Goal: Transaction & Acquisition: Purchase product/service

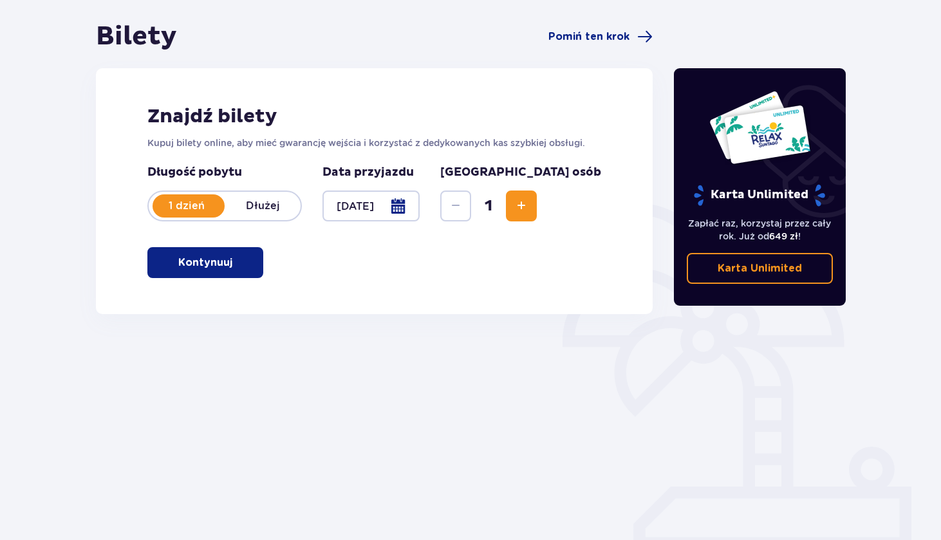
scroll to position [116, 0]
click at [529, 210] on span "Increase" at bounding box center [521, 205] width 15 height 15
click at [471, 209] on button "Decrease" at bounding box center [455, 206] width 31 height 31
click at [240, 265] on span "button" at bounding box center [234, 262] width 15 height 15
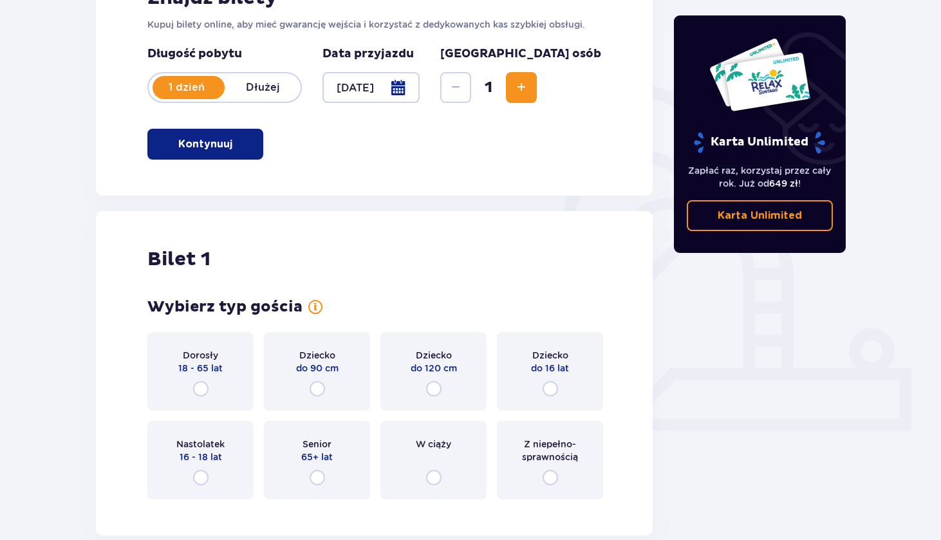
scroll to position [234, 0]
click at [529, 91] on span "Increase" at bounding box center [521, 87] width 15 height 15
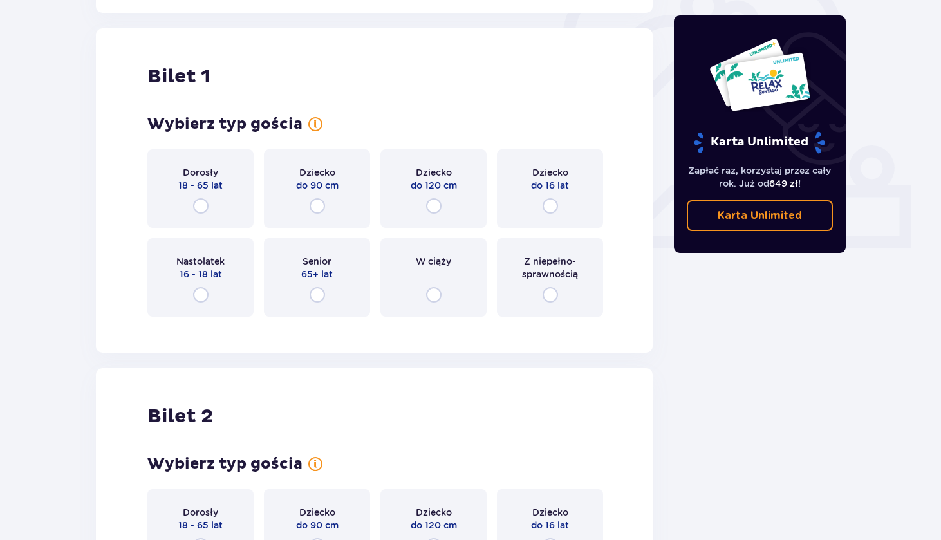
scroll to position [430, 0]
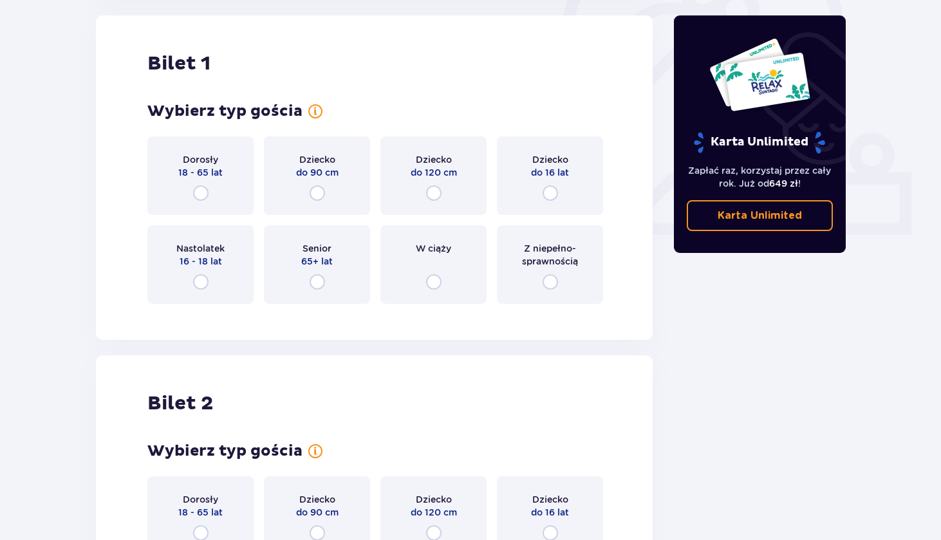
click at [206, 195] on input "radio" at bounding box center [200, 192] width 15 height 15
radio input "true"
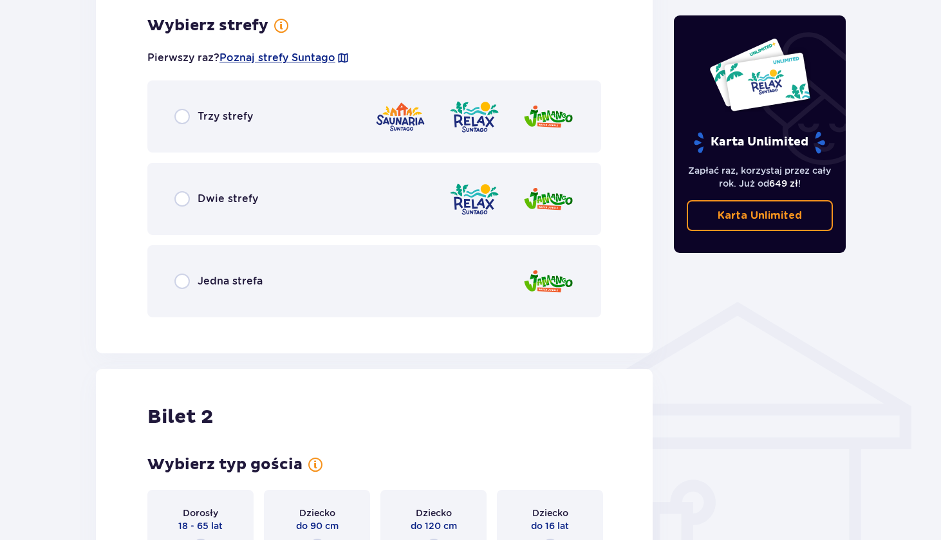
scroll to position [744, 0]
click at [180, 280] on input "radio" at bounding box center [182, 280] width 15 height 15
radio input "true"
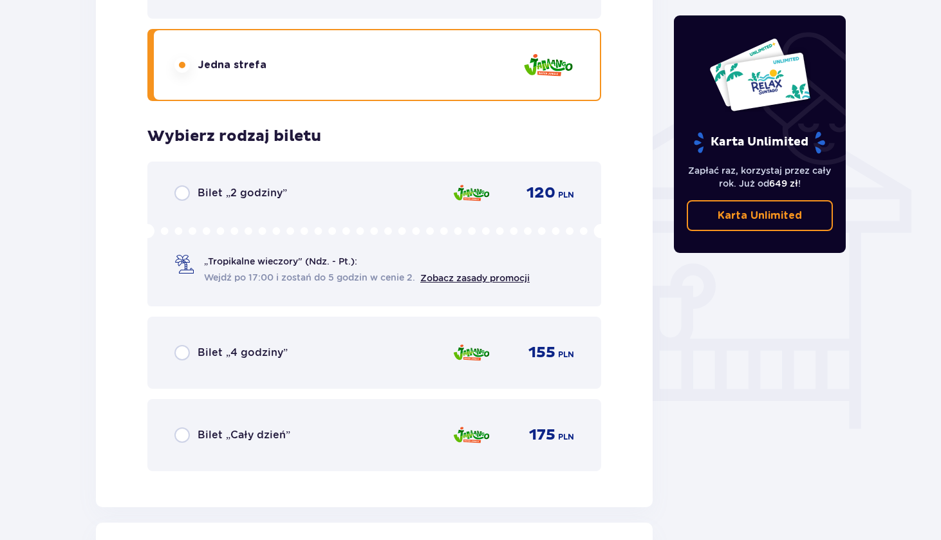
scroll to position [960, 0]
click at [183, 438] on input "radio" at bounding box center [182, 435] width 15 height 15
radio input "true"
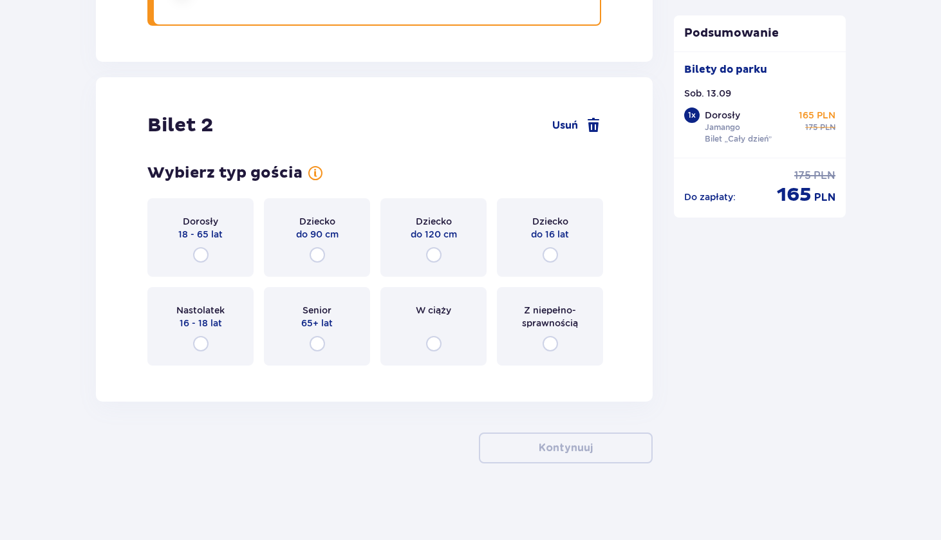
scroll to position [1406, 0]
click at [436, 256] on input "radio" at bounding box center [433, 254] width 15 height 15
radio input "true"
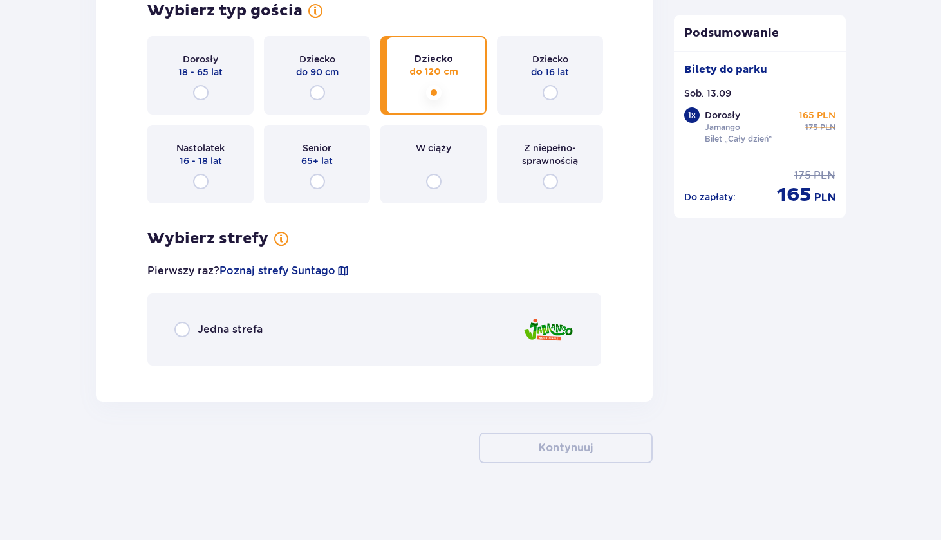
scroll to position [1569, 0]
click at [184, 331] on input "radio" at bounding box center [182, 328] width 15 height 15
radio input "true"
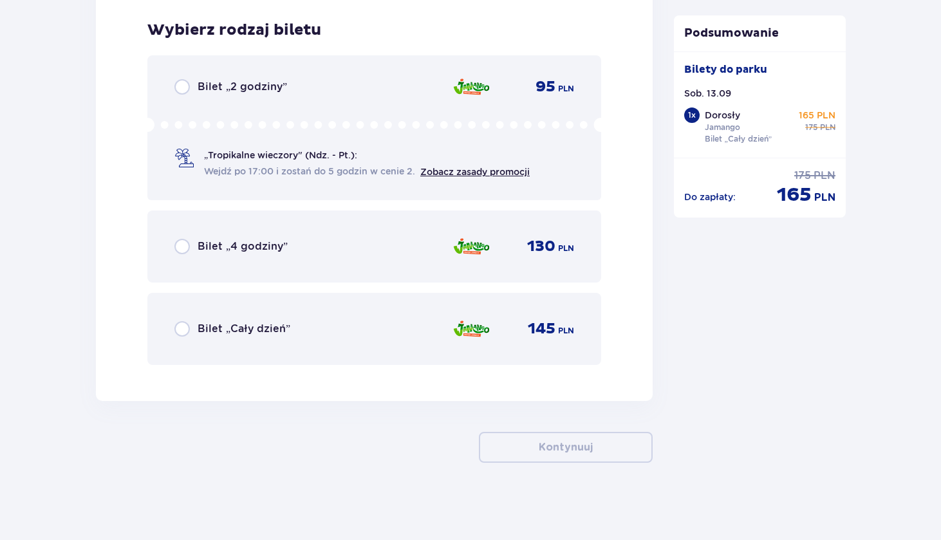
scroll to position [1939, 0]
click at [177, 326] on input "radio" at bounding box center [182, 328] width 15 height 15
radio input "true"
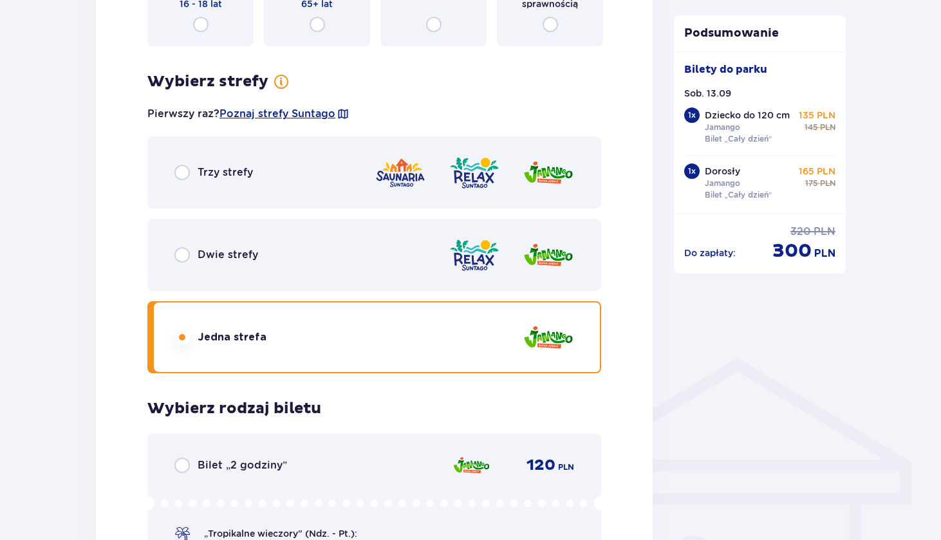
scroll to position [684, 0]
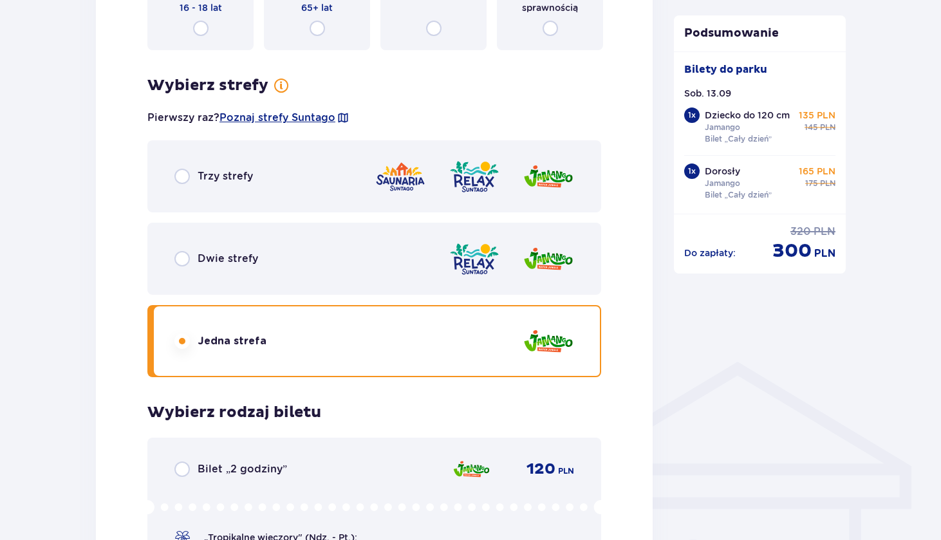
click at [189, 260] on input "radio" at bounding box center [182, 258] width 15 height 15
radio input "true"
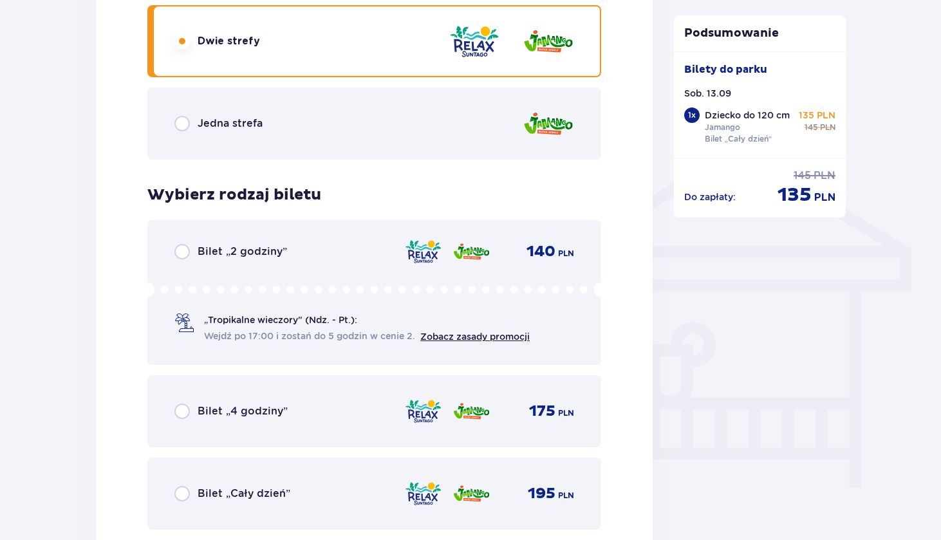
scroll to position [902, 0]
click at [178, 497] on input "radio" at bounding box center [182, 493] width 15 height 15
radio input "true"
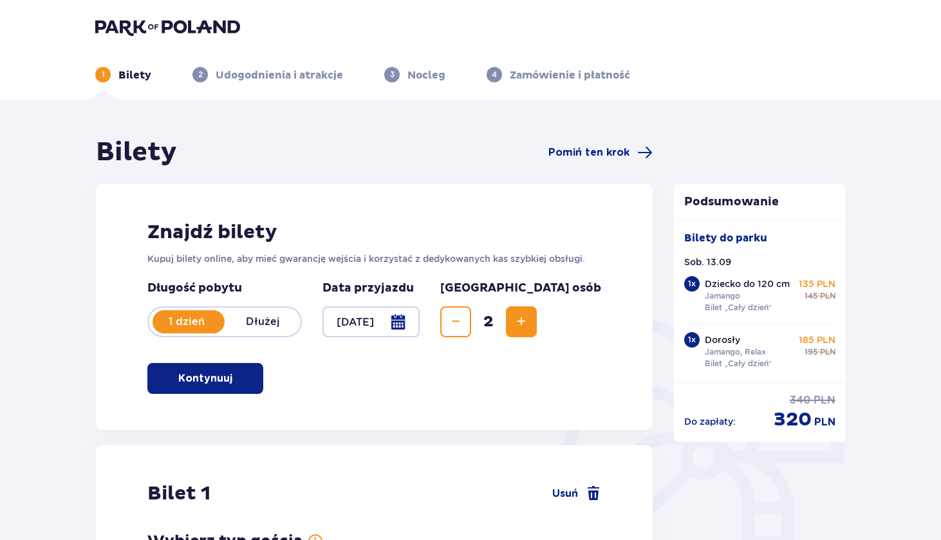
scroll to position [0, 0]
click at [186, 31] on img at bounding box center [167, 27] width 145 height 18
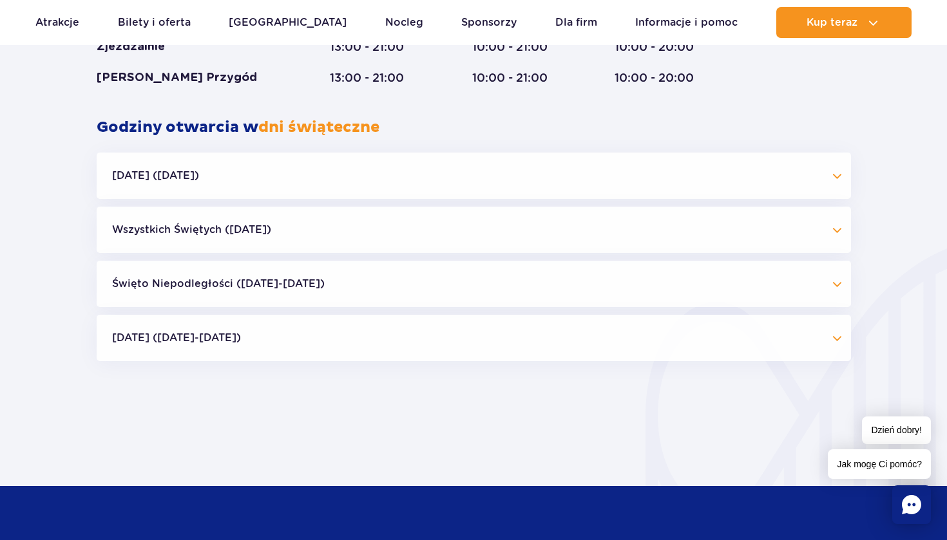
scroll to position [1050, 0]
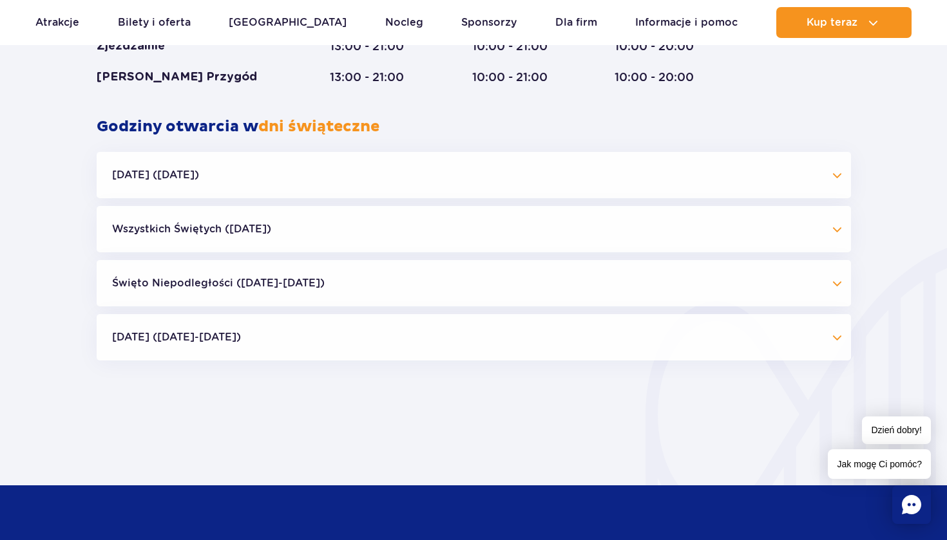
click at [739, 184] on button "Halloween (31.10.25)" at bounding box center [474, 175] width 754 height 46
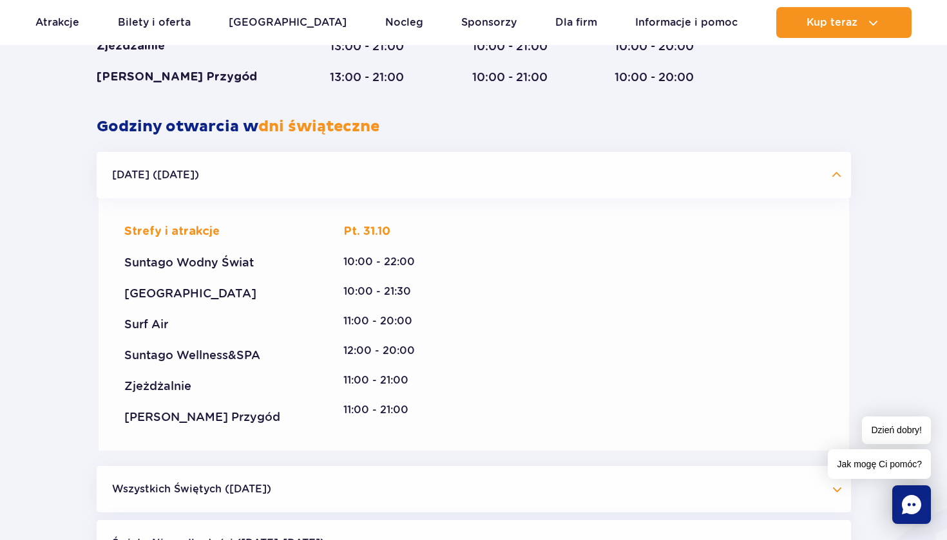
click at [739, 184] on button "Halloween (31.10.25)" at bounding box center [474, 175] width 754 height 46
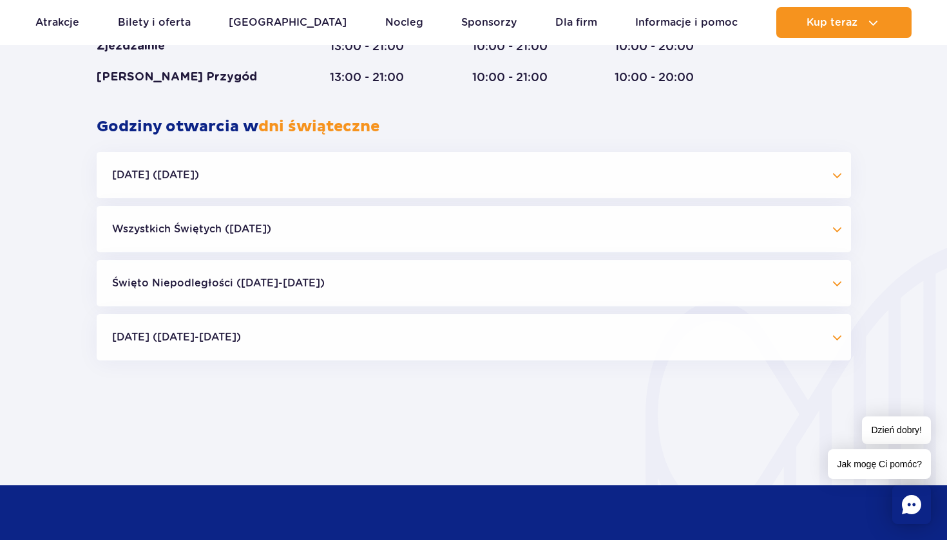
click at [703, 232] on button "Wszystkich Świętych (01.11.25)" at bounding box center [474, 229] width 754 height 46
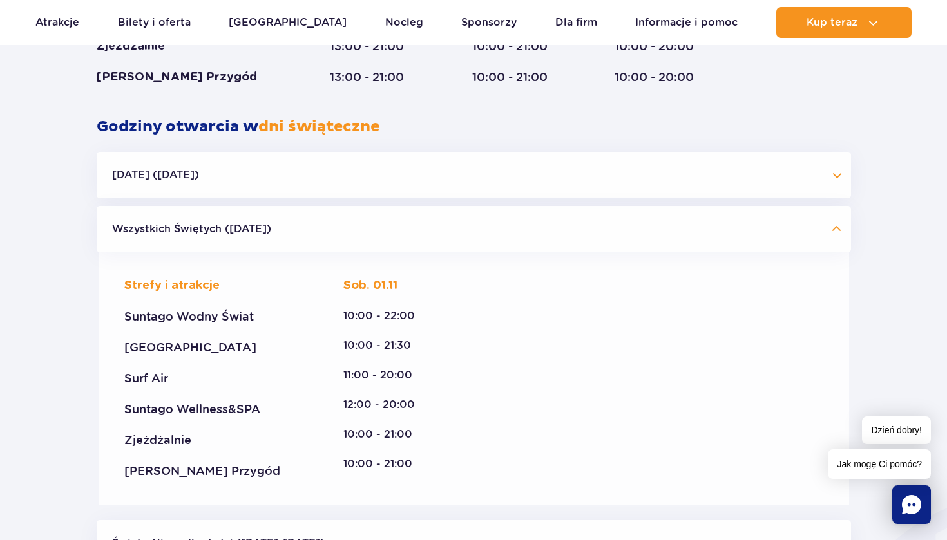
click at [703, 232] on button "Wszystkich Świętych (01.11.25)" at bounding box center [474, 229] width 754 height 46
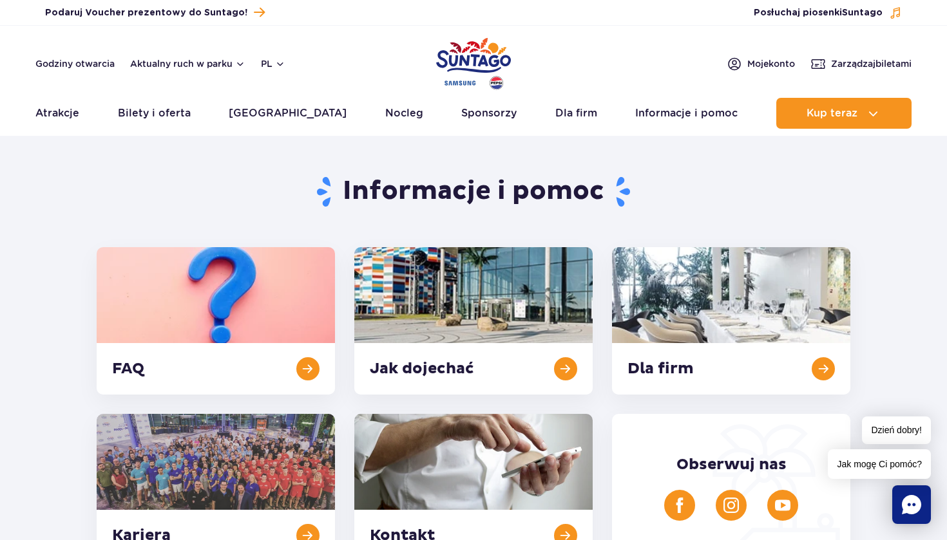
scroll to position [0, 0]
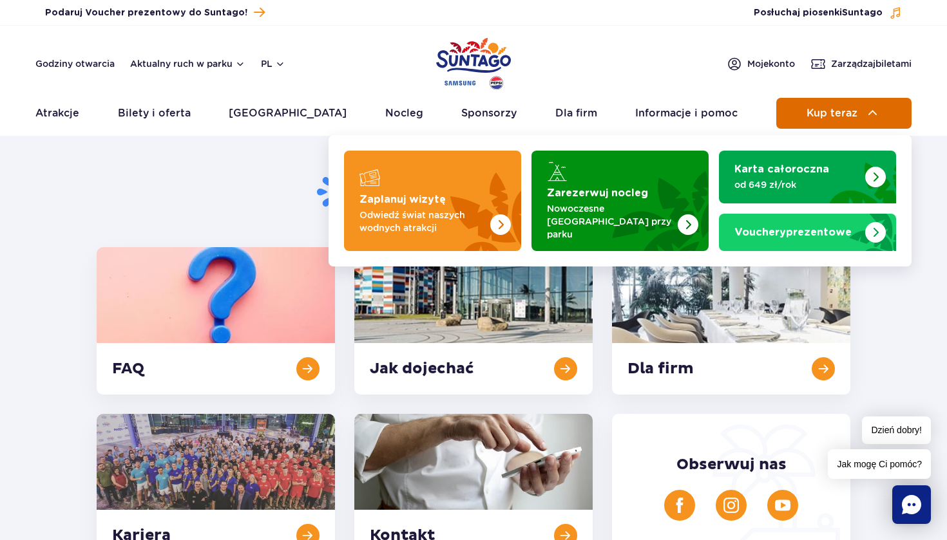
click at [856, 103] on button "Kup teraz" at bounding box center [843, 113] width 135 height 31
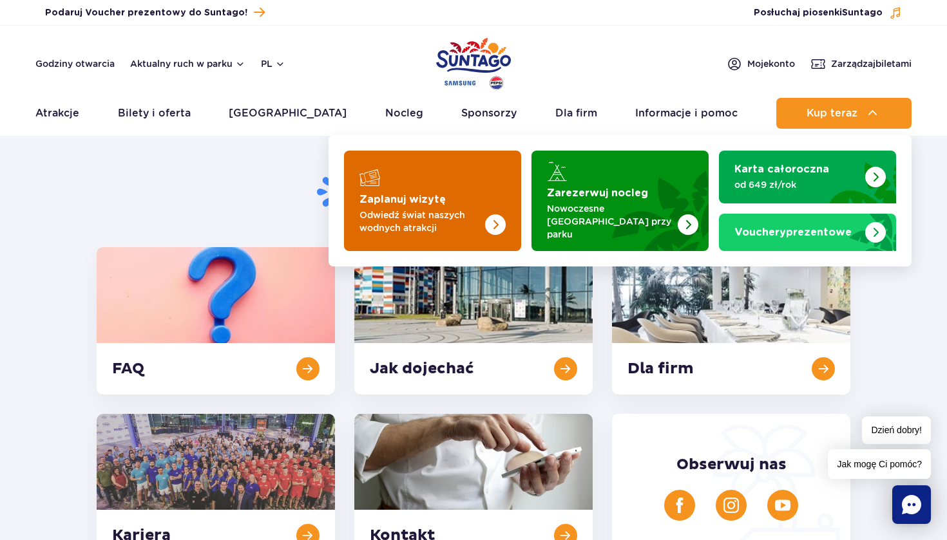
click at [454, 209] on p "Odwiedź świat naszych wodnych atrakcji" at bounding box center [422, 222] width 126 height 26
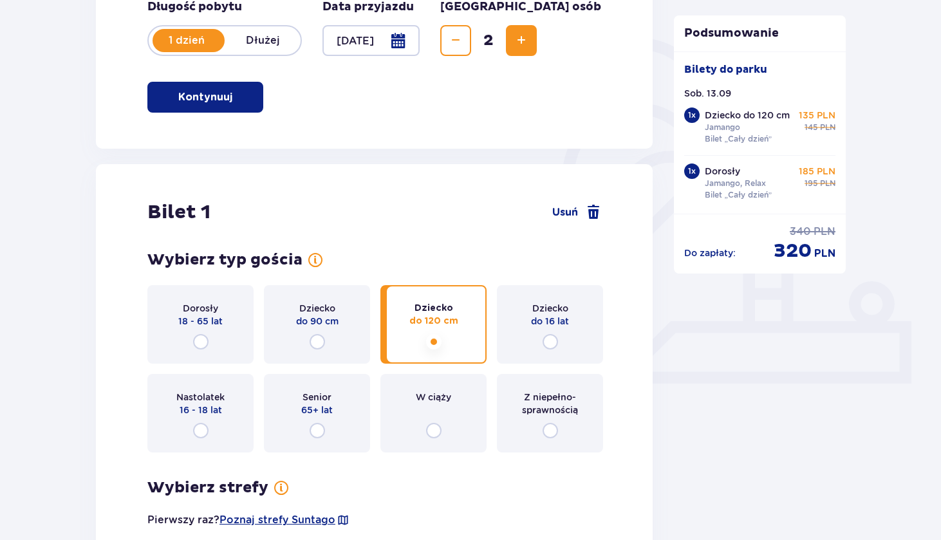
scroll to position [290, 0]
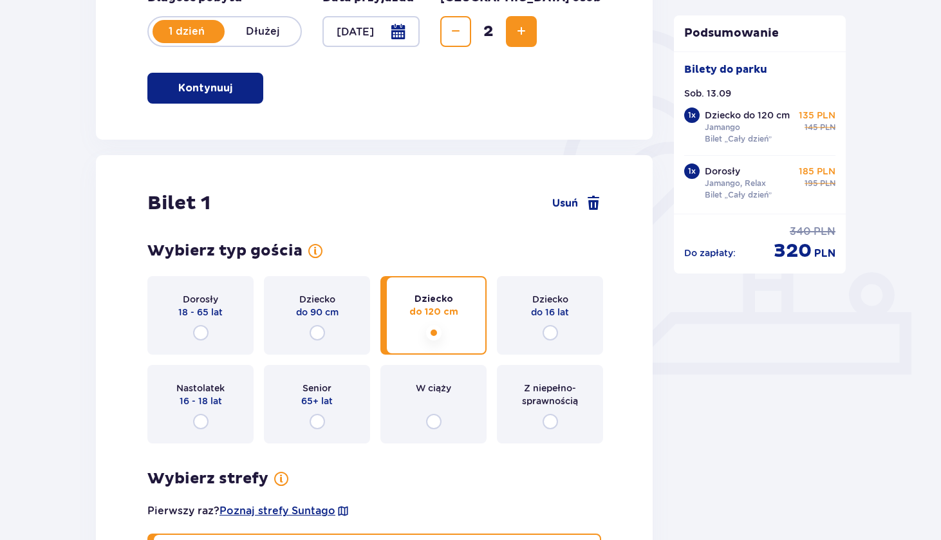
click at [217, 342] on div "Dorosły 18 - 65 lat" at bounding box center [200, 315] width 106 height 79
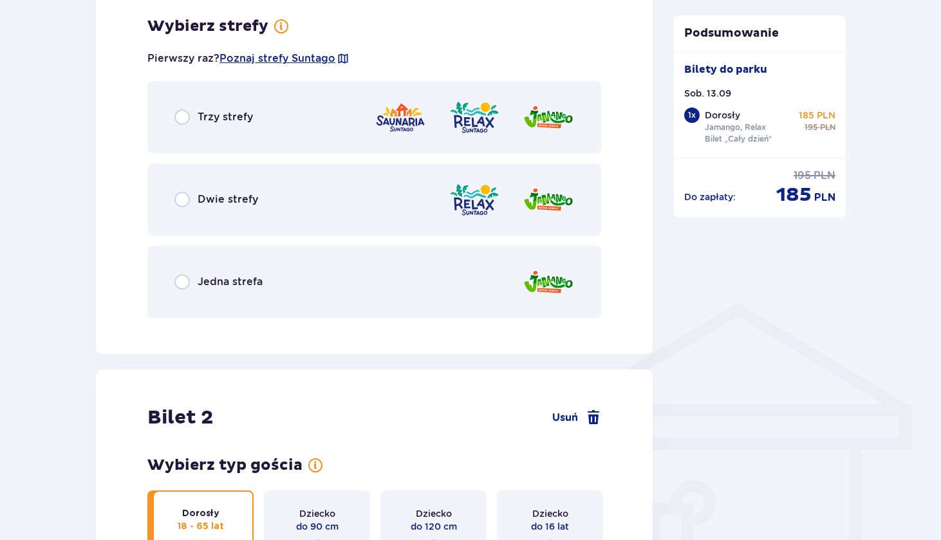
scroll to position [744, 0]
click at [279, 263] on div "Jedna strefa" at bounding box center [374, 281] width 454 height 72
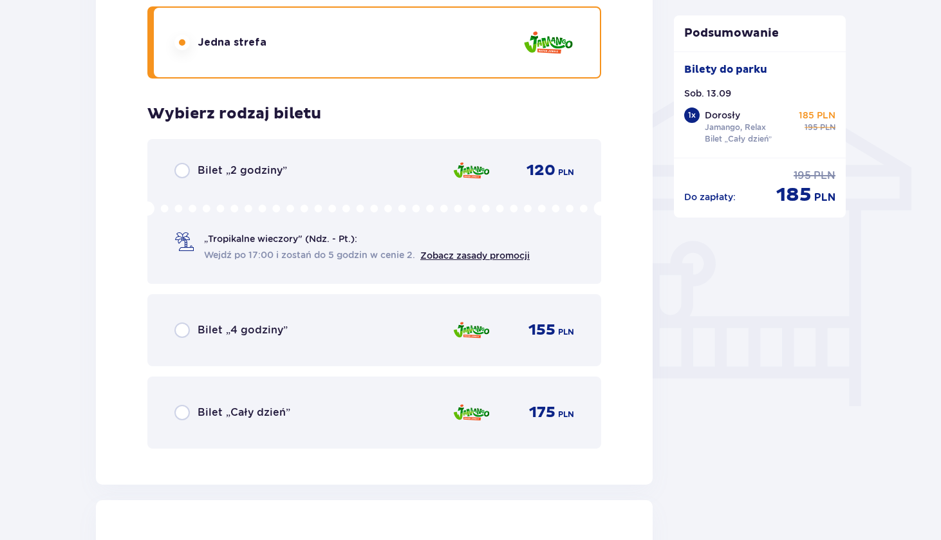
scroll to position [993, 0]
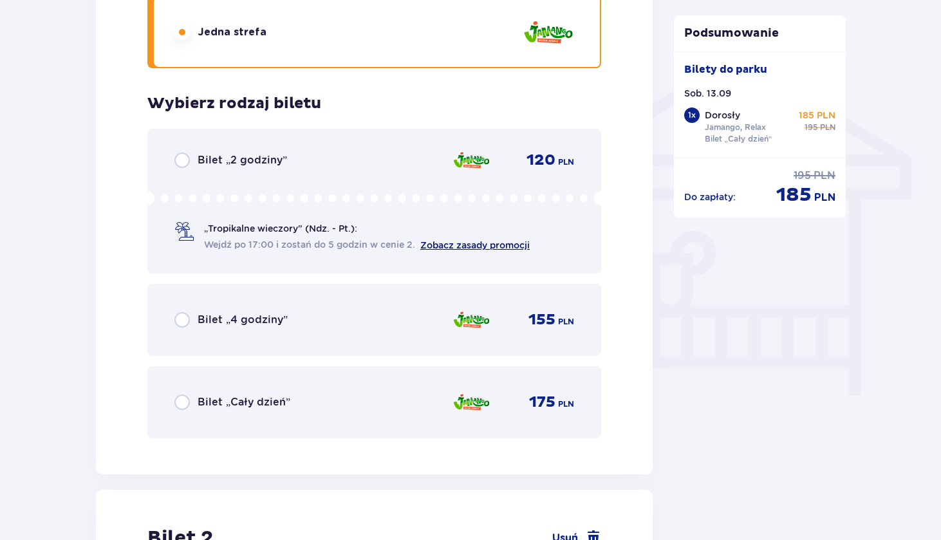
click at [466, 244] on link "Zobacz zasady promocji" at bounding box center [475, 245] width 109 height 10
click at [657, 348] on div "Bilety Pomiń ten krok Znajdź bilety Kupuj bilety online, aby mieć gwarancję wej…" at bounding box center [375, 359] width 578 height 2430
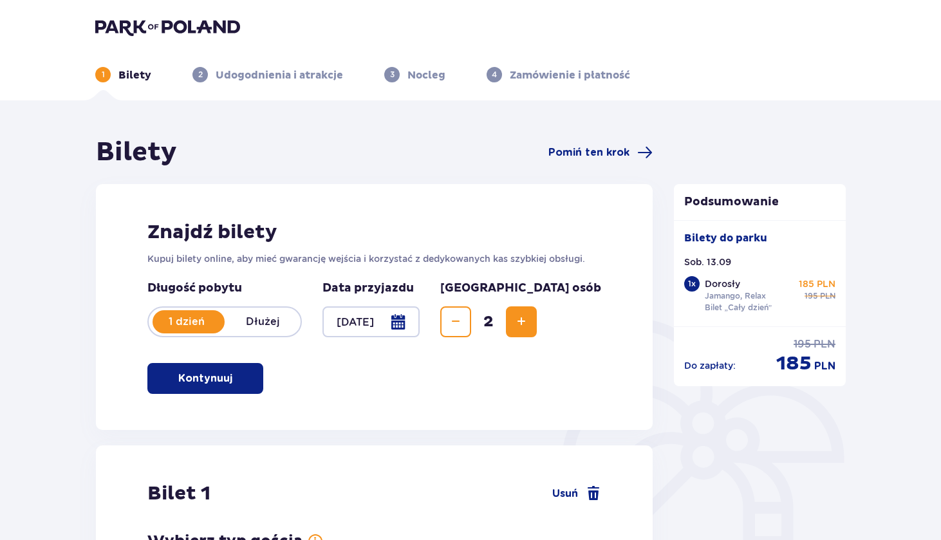
scroll to position [0, 0]
click at [192, 25] on img at bounding box center [167, 27] width 145 height 18
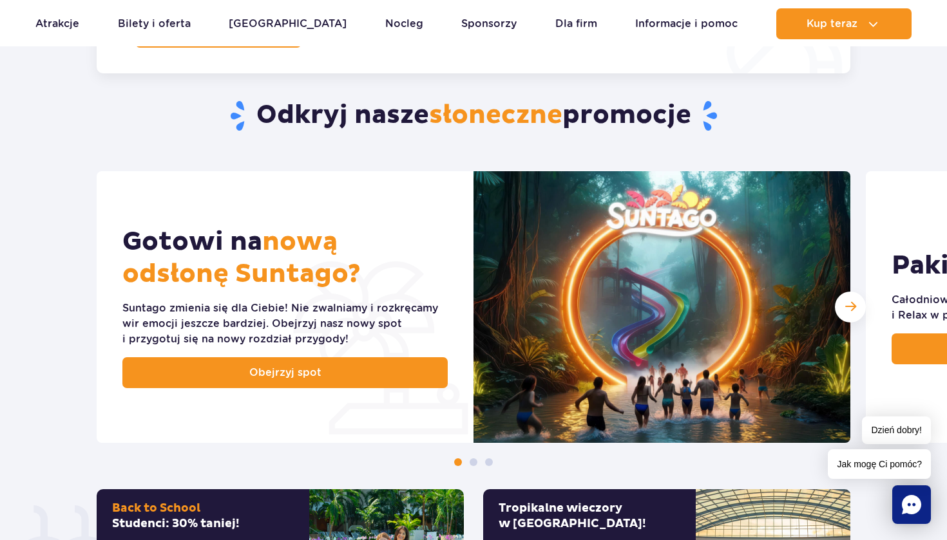
scroll to position [428, 0]
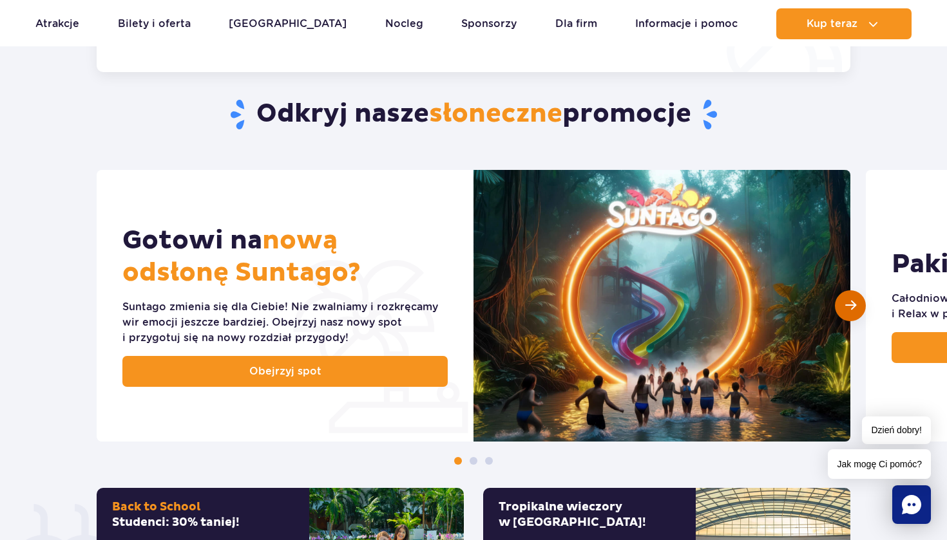
click at [858, 301] on div "Następny slajd" at bounding box center [850, 305] width 31 height 31
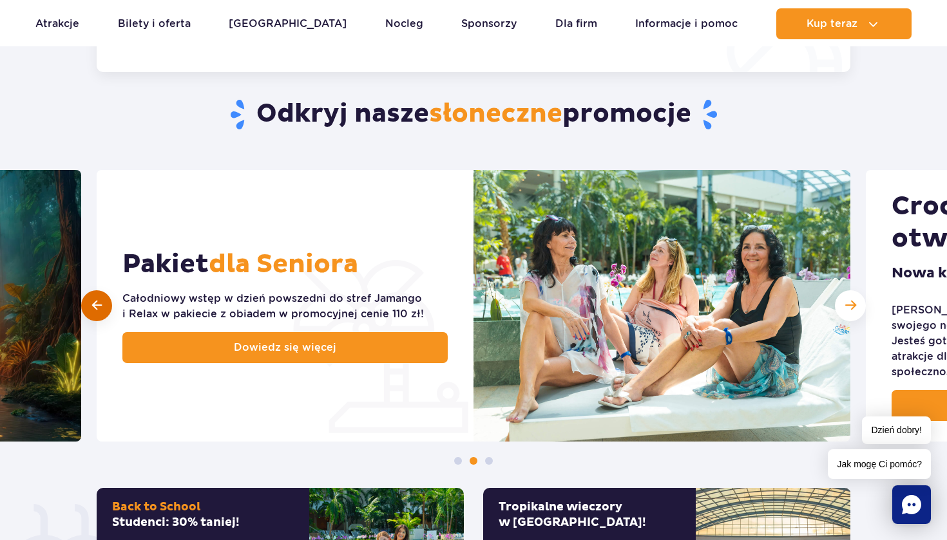
click at [99, 304] on span at bounding box center [97, 305] width 10 height 12
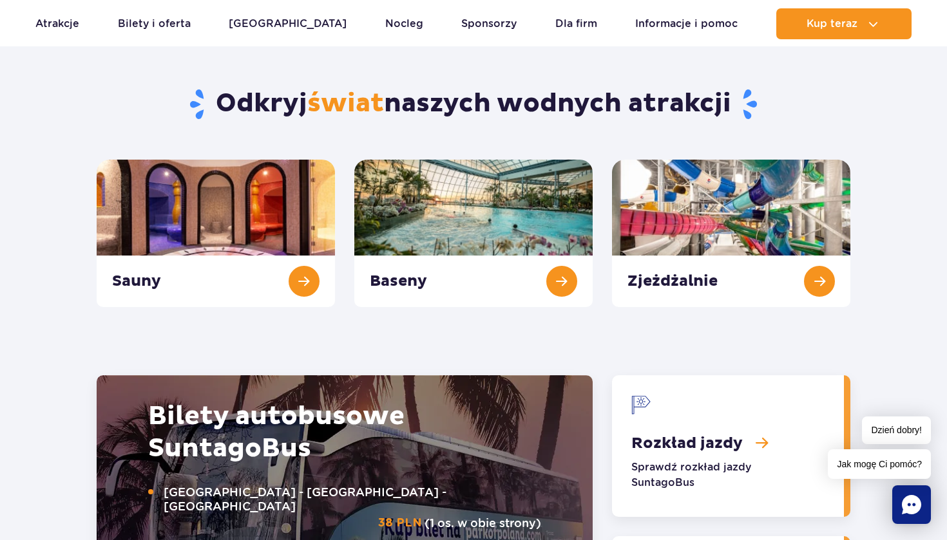
scroll to position [1314, 0]
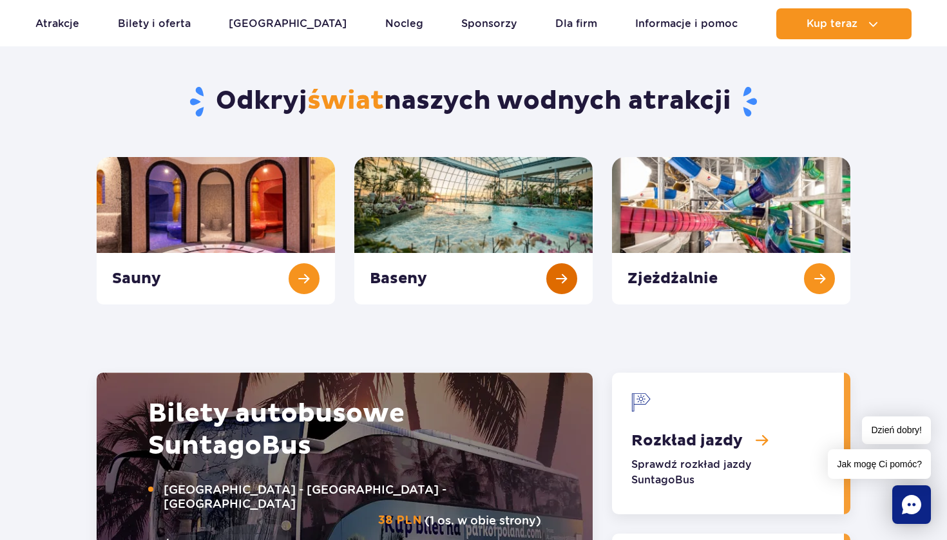
click at [560, 280] on link "Baseny" at bounding box center [473, 230] width 238 height 147
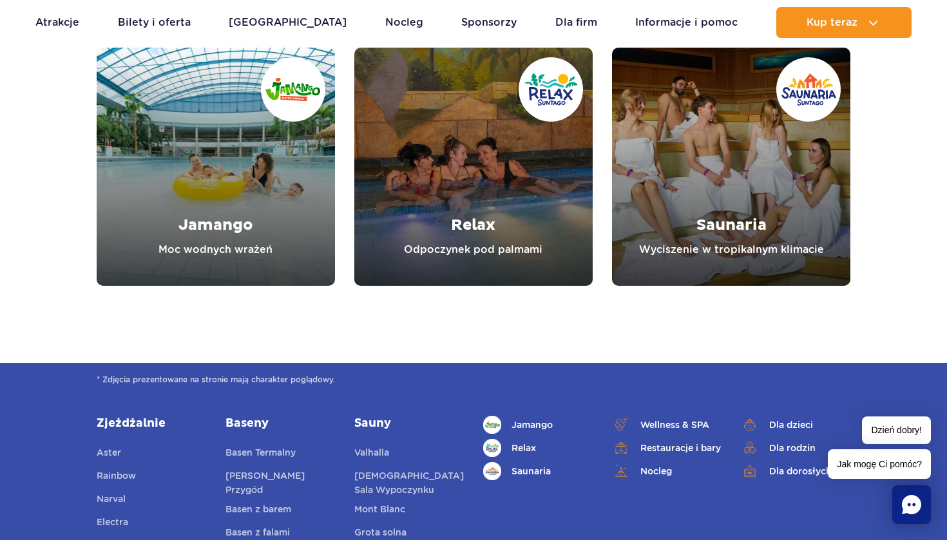
scroll to position [3553, 0]
